Goal: Information Seeking & Learning: Learn about a topic

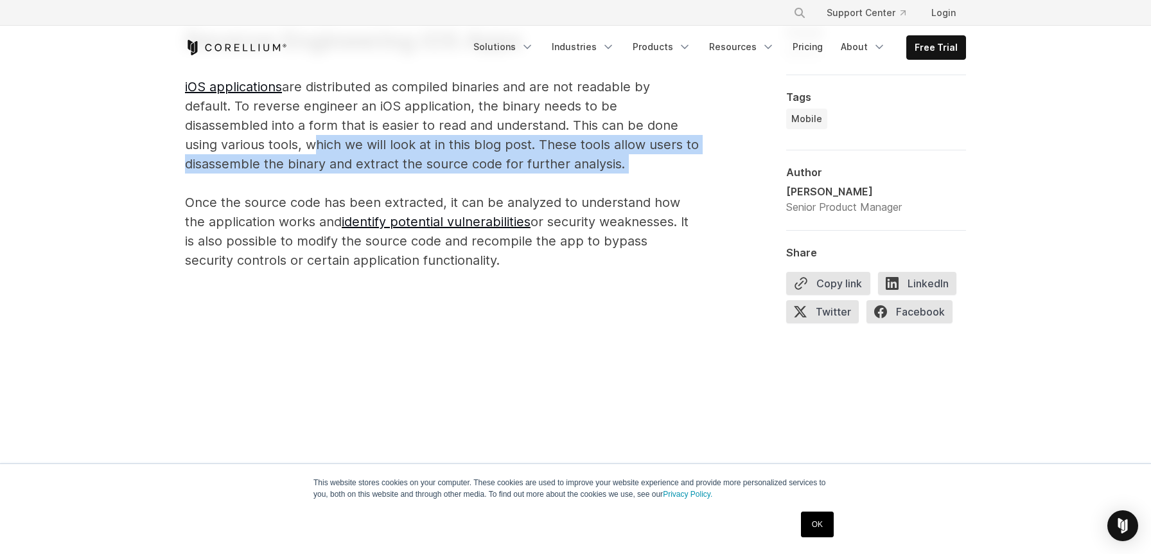
drag, startPoint x: 308, startPoint y: 145, endPoint x: 650, endPoint y: 173, distance: 344.1
click at [650, 173] on p "Reverse Engineering iOS Apps iOS applications are distributed as compiled binar…" at bounding box center [442, 146] width 514 height 247
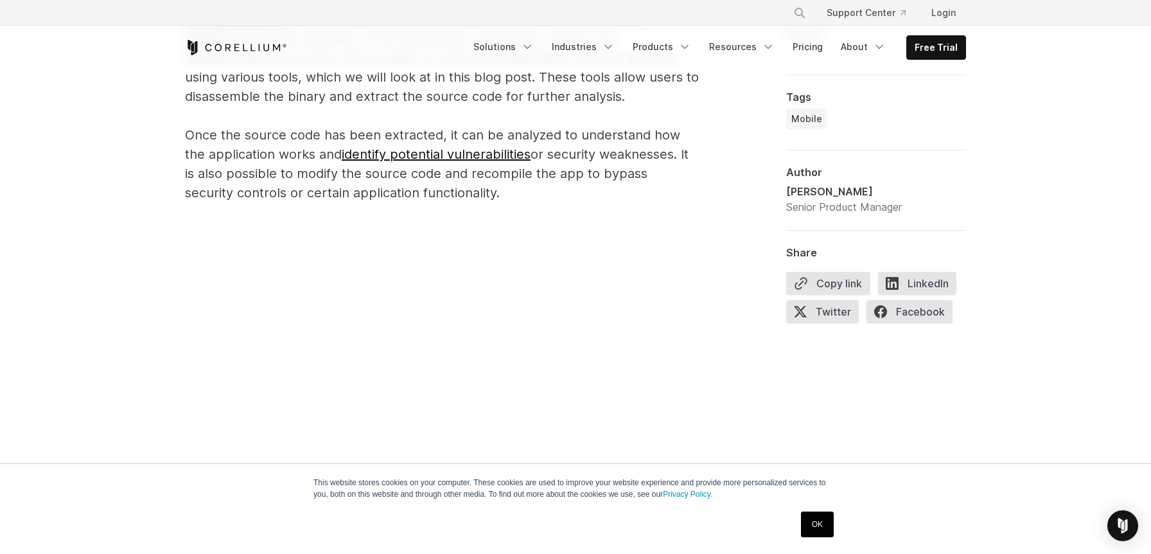
scroll to position [955, 0]
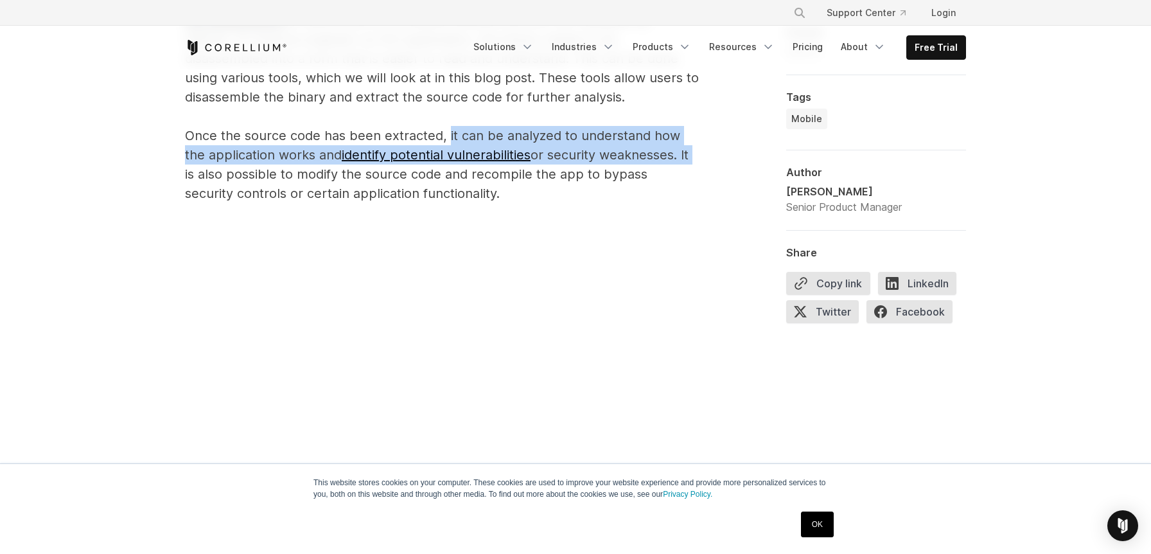
drag, startPoint x: 446, startPoint y: 136, endPoint x: 707, endPoint y: 159, distance: 262.3
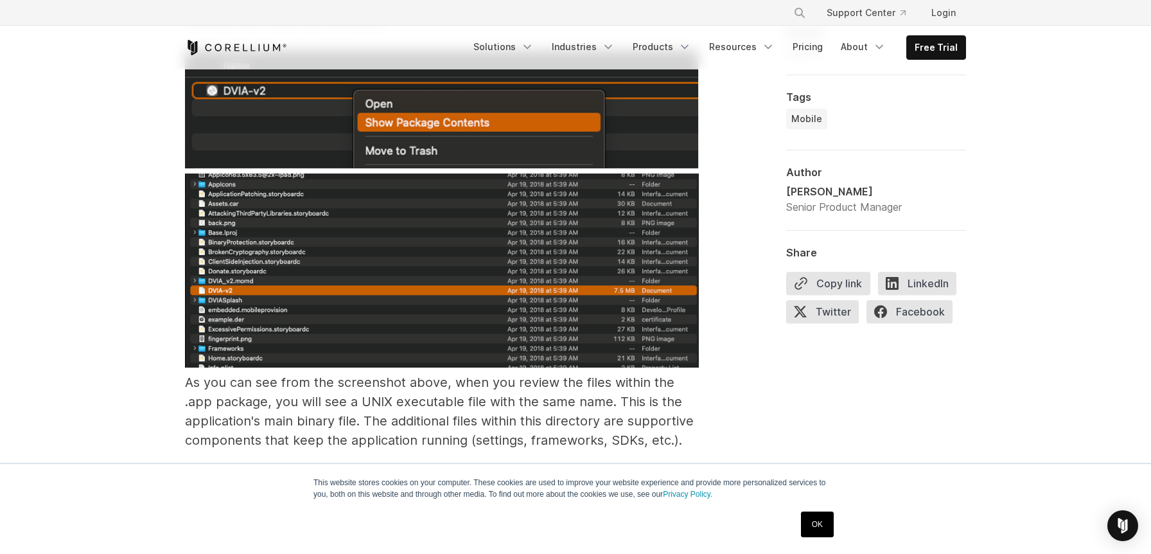
scroll to position [2318, 0]
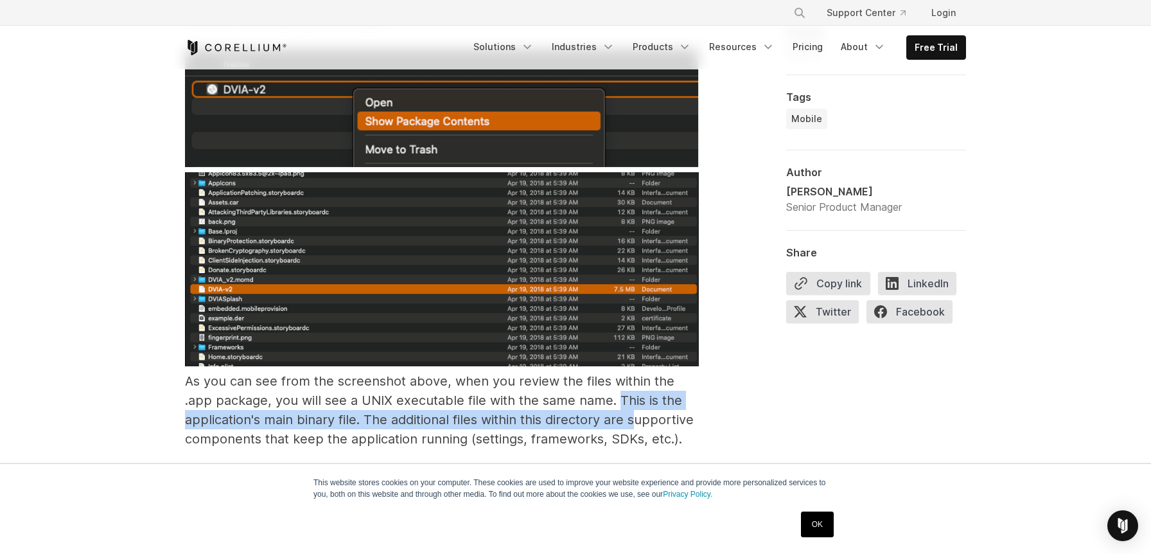
drag, startPoint x: 618, startPoint y: 381, endPoint x: 636, endPoint y: 406, distance: 30.7
click at [636, 406] on span "As you can see from the screenshot above, when you review the files within the …" at bounding box center [439, 409] width 509 height 73
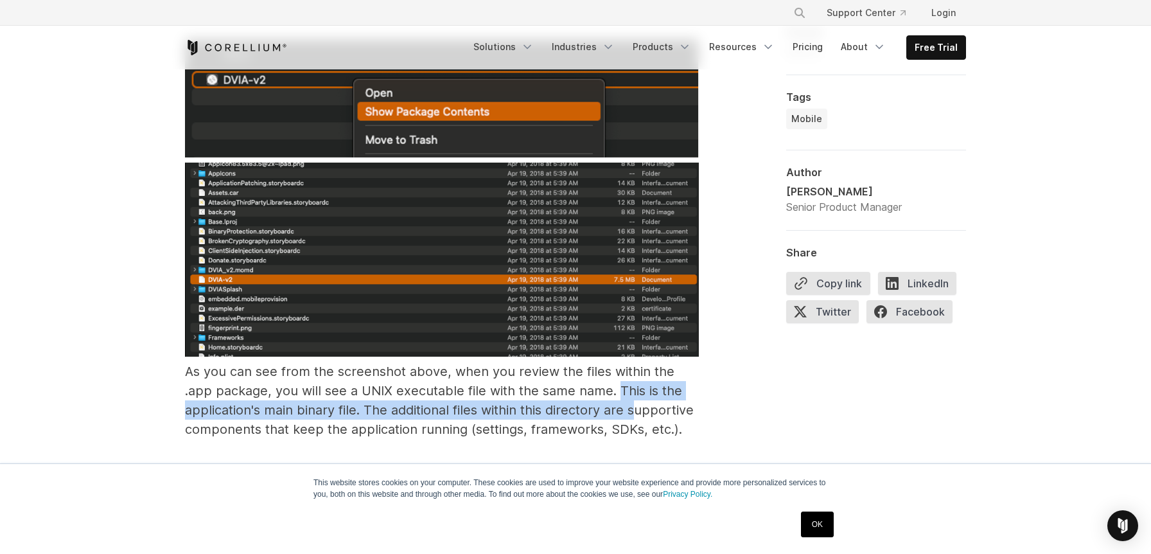
scroll to position [2327, 0]
click at [403, 179] on img at bounding box center [442, 260] width 514 height 195
click at [424, 198] on img at bounding box center [442, 260] width 514 height 195
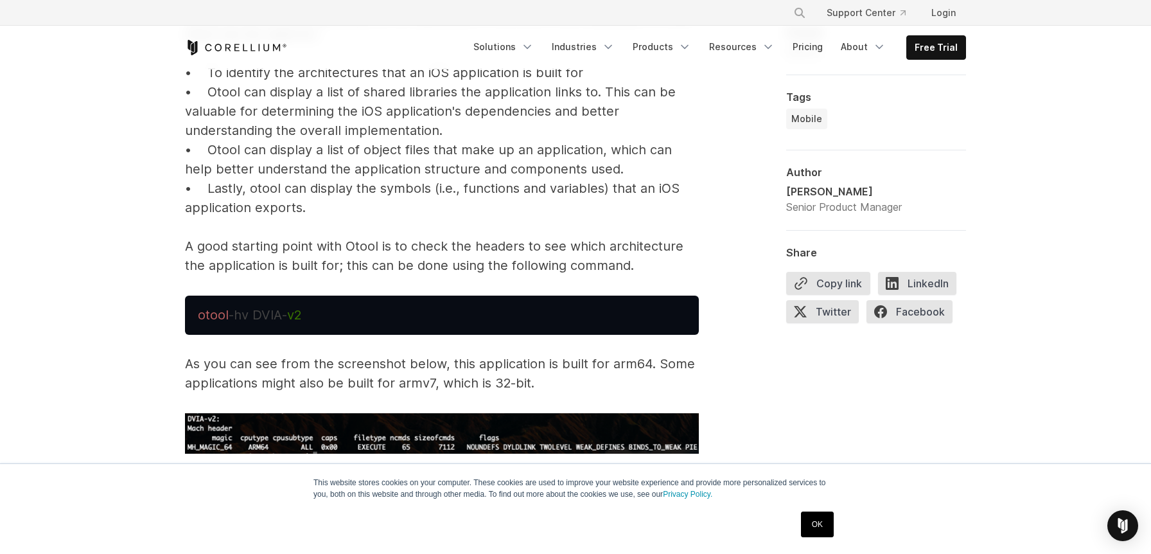
scroll to position [2951, 0]
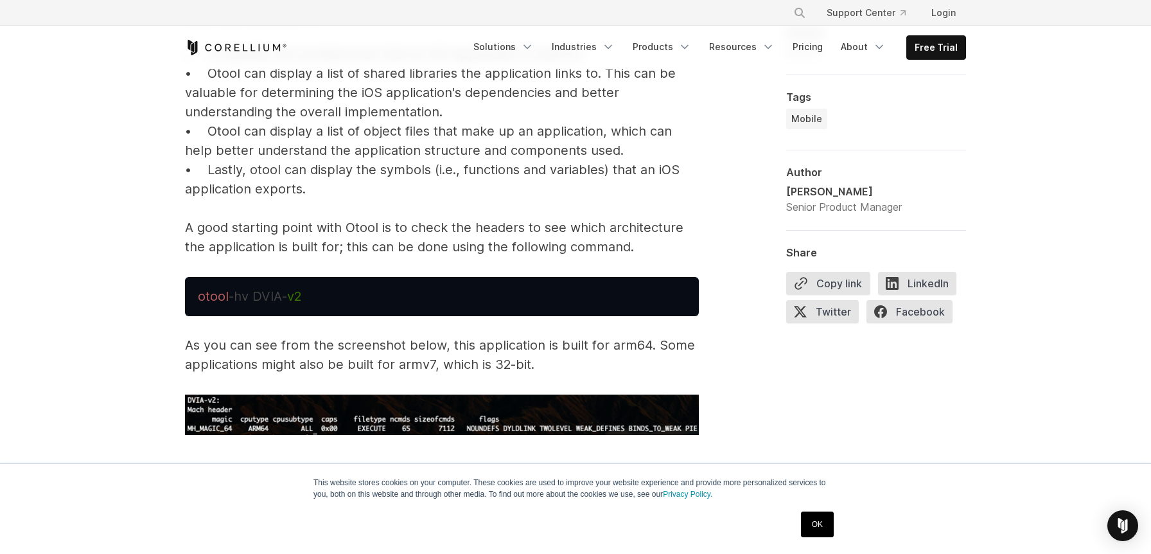
click at [380, 277] on pre "otool -hv DVIA- v2" at bounding box center [442, 296] width 514 height 39
click at [365, 280] on pre "otool -hv DVIA- v2" at bounding box center [442, 296] width 514 height 39
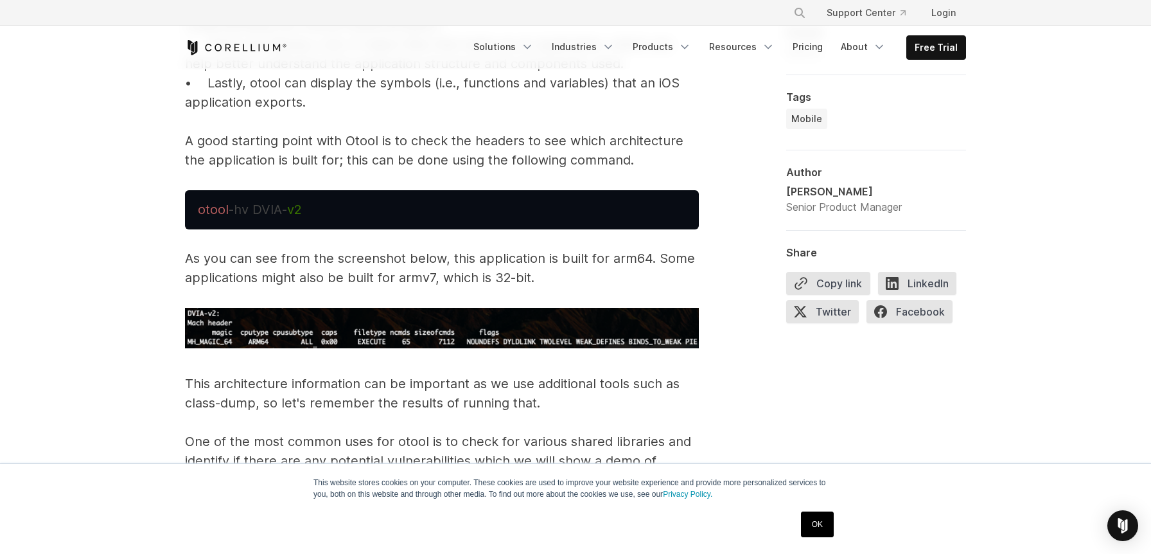
scroll to position [3086, 0]
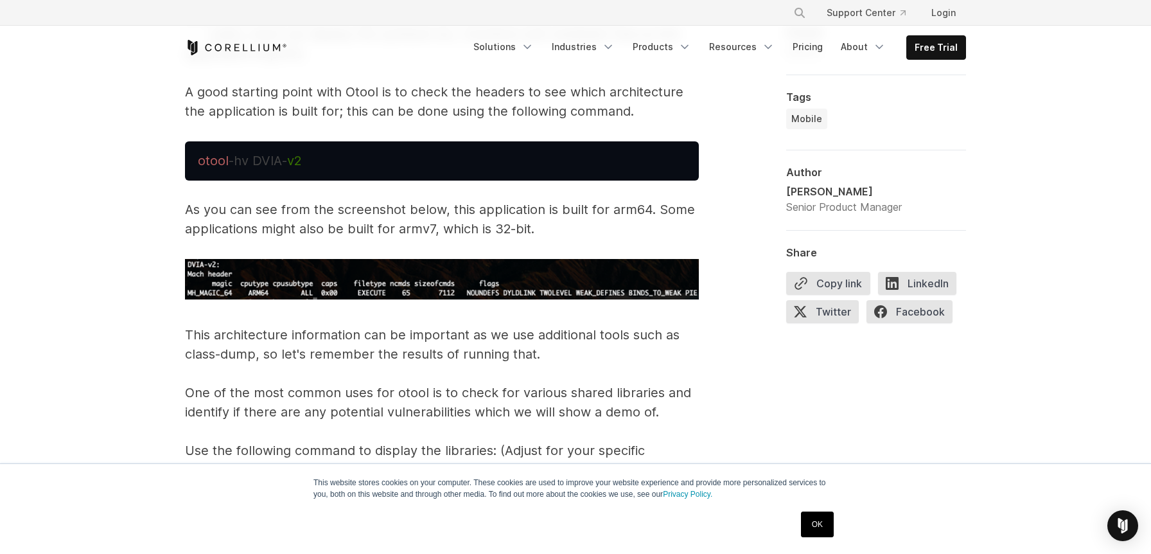
click at [321, 149] on pre "otool -hv DVIA- v2" at bounding box center [442, 160] width 514 height 39
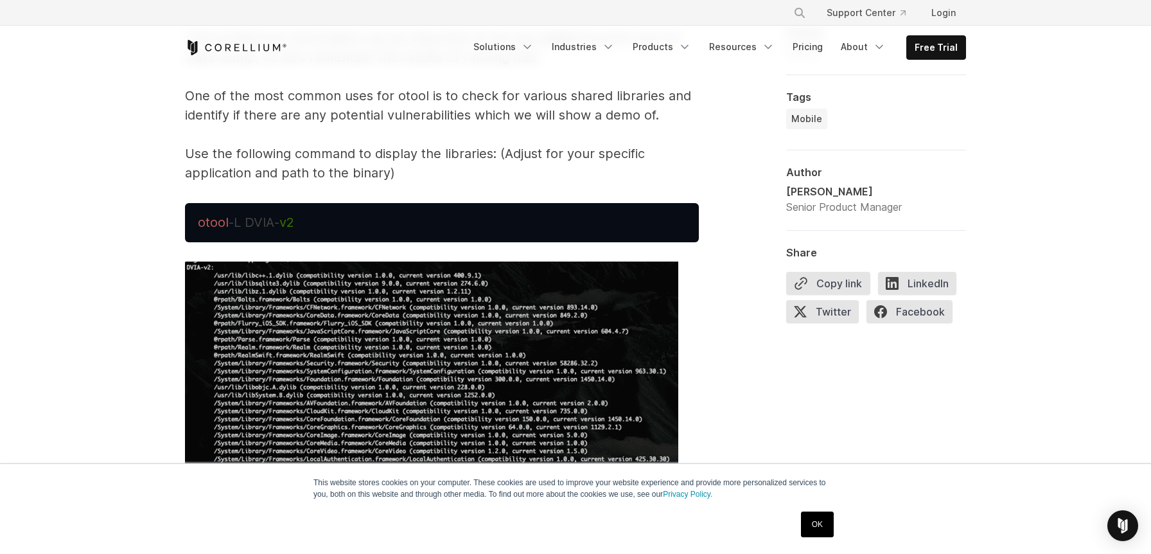
scroll to position [3382, 0]
drag, startPoint x: 214, startPoint y: 342, endPoint x: 706, endPoint y: 8, distance: 594.5
click at [408, 352] on img at bounding box center [431, 451] width 493 height 379
click at [405, 339] on img at bounding box center [431, 451] width 493 height 379
